Goal: Browse casually

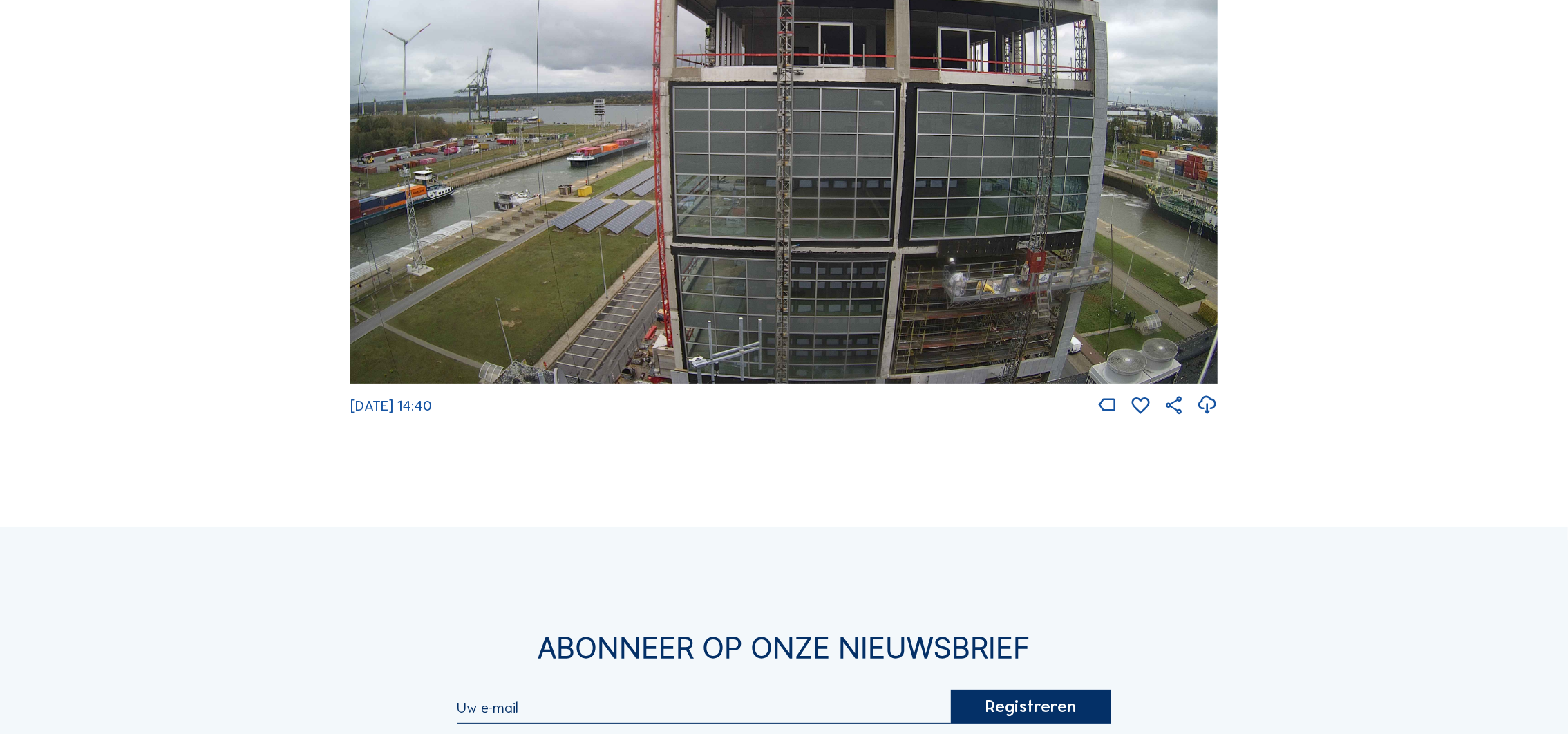
scroll to position [415, 0]
